Goal: Check status: Check status

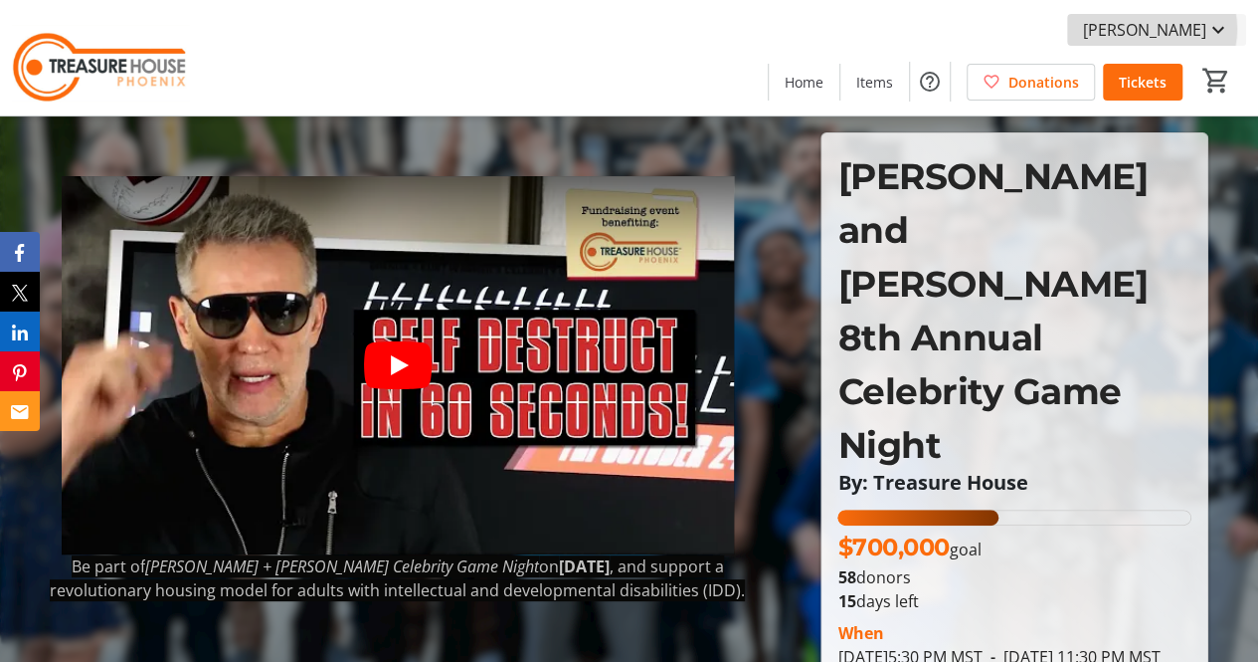
click at [1158, 29] on span "[PERSON_NAME]" at bounding box center [1144, 30] width 123 height 24
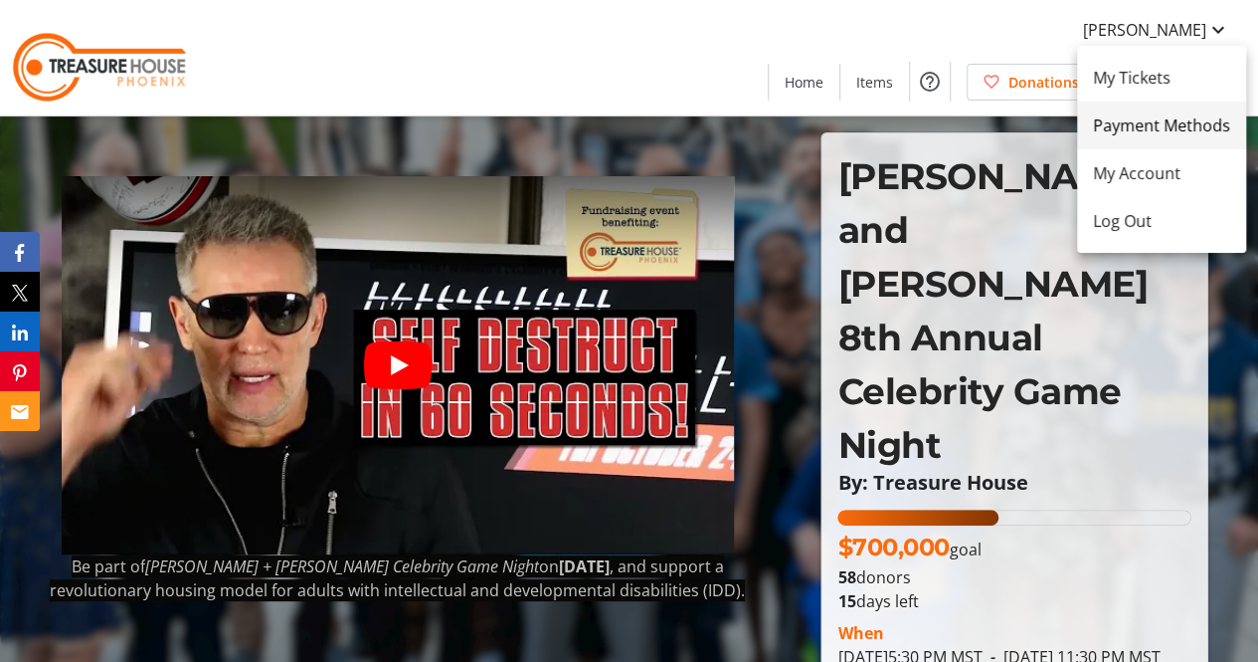
click at [1111, 126] on span "Payment Methods" at bounding box center [1161, 125] width 137 height 24
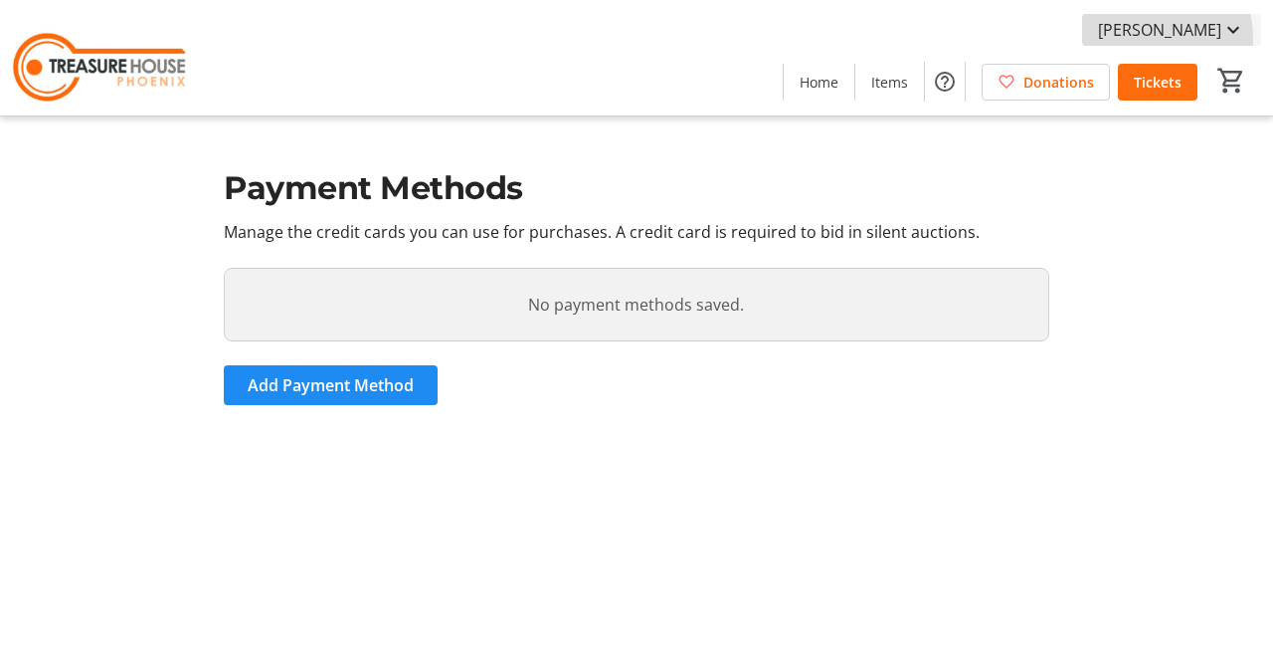
click at [1138, 40] on span "[PERSON_NAME]" at bounding box center [1159, 30] width 123 height 24
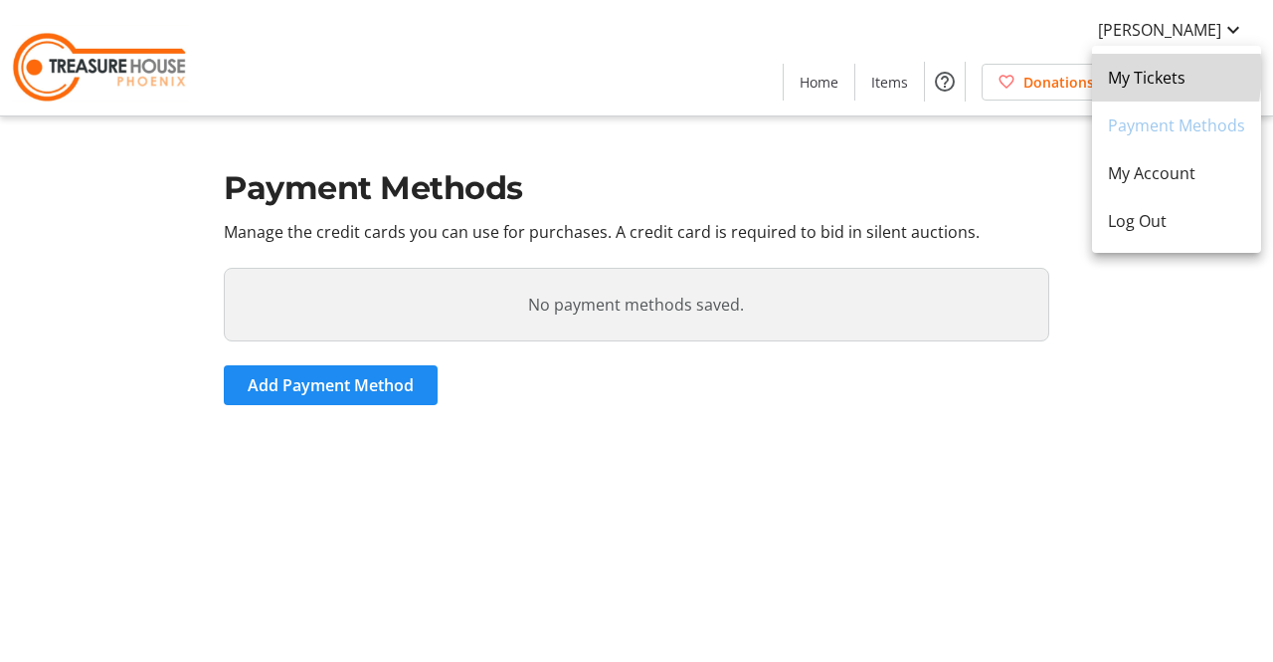
click at [1132, 73] on span "My Tickets" at bounding box center [1176, 78] width 137 height 24
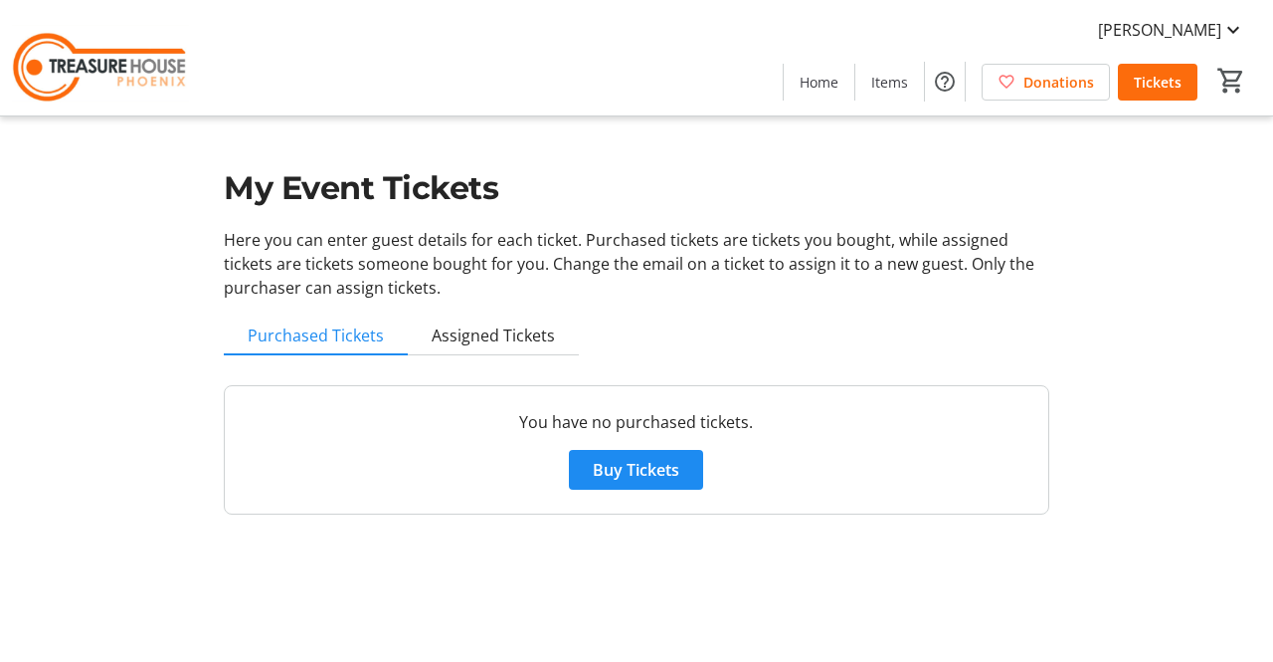
click at [585, 433] on p "You have no purchased tickets." at bounding box center [636, 422] width 775 height 24
click at [477, 337] on span "Assigned Tickets" at bounding box center [493, 335] width 123 height 16
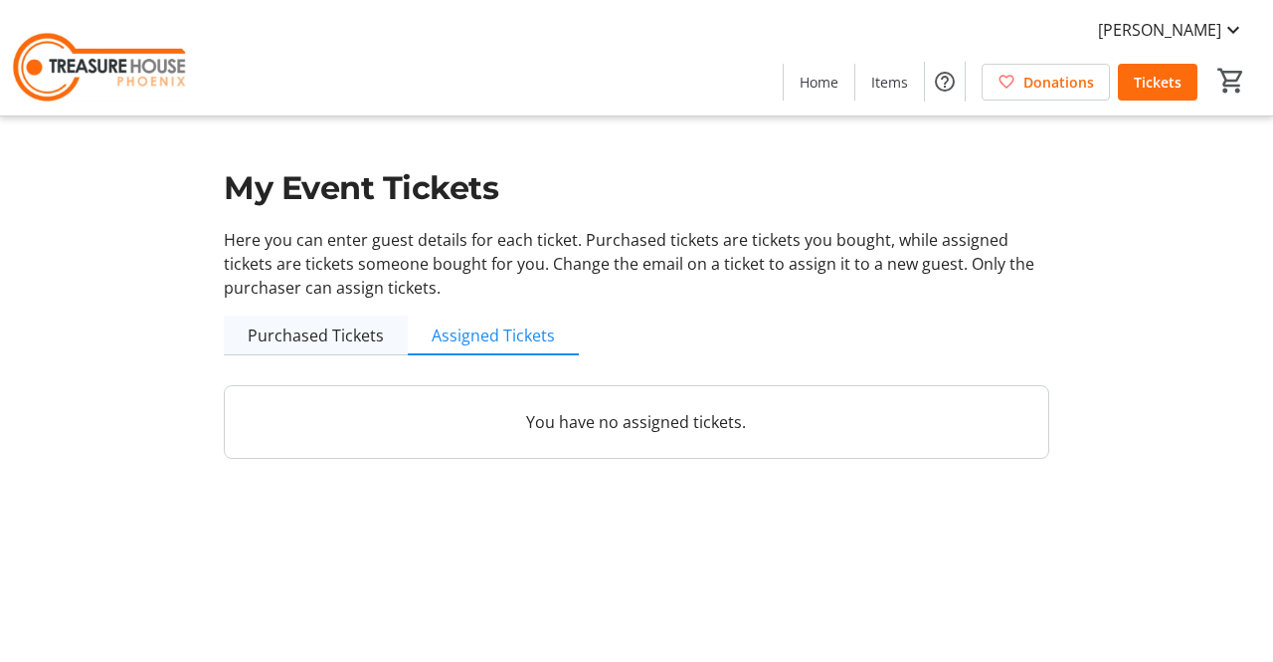
click at [336, 337] on span "Purchased Tickets" at bounding box center [316, 335] width 136 height 16
